Goal: Transaction & Acquisition: Purchase product/service

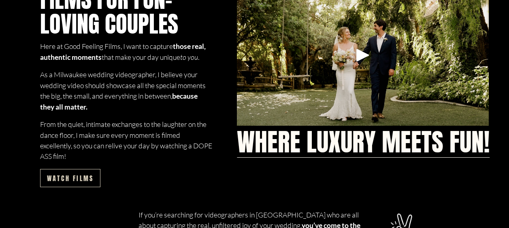
scroll to position [481, 0]
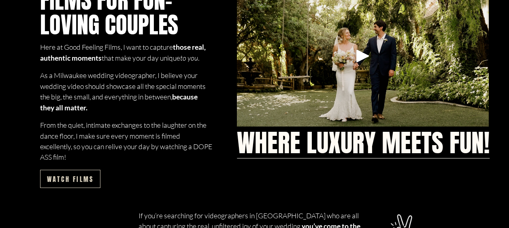
click at [76, 179] on link "Watch films" at bounding box center [70, 179] width 60 height 18
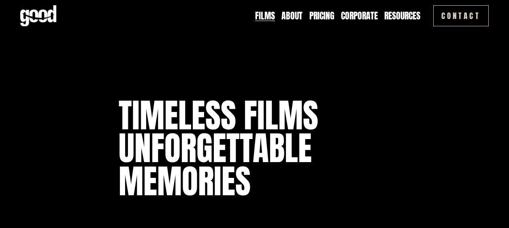
click at [326, 18] on link "Pricing" at bounding box center [321, 16] width 25 height 13
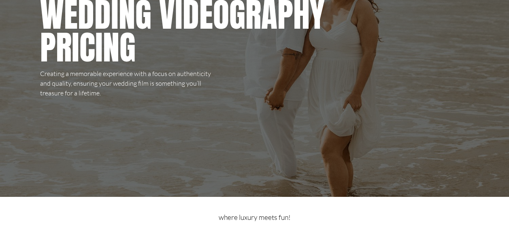
scroll to position [56, 0]
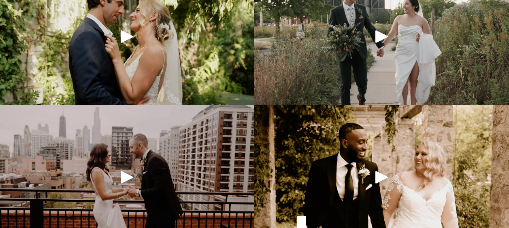
scroll to position [509, 0]
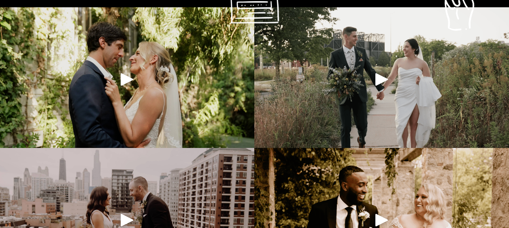
click at [132, 87] on div "Play" at bounding box center [126, 79] width 19 height 19
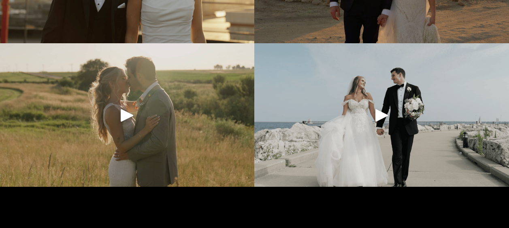
scroll to position [896, 0]
click at [119, 125] on div "Play" at bounding box center [126, 114] width 19 height 19
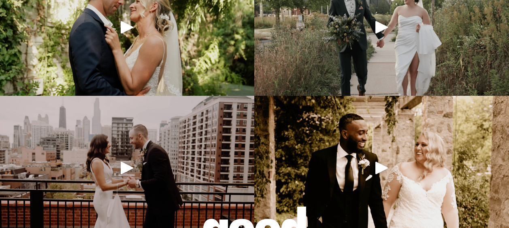
scroll to position [562, 0]
click at [126, 170] on div "Play" at bounding box center [126, 167] width 19 height 19
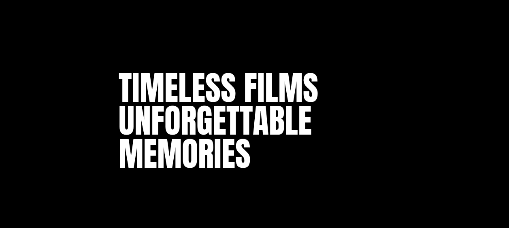
scroll to position [0, 0]
